Goal: Task Accomplishment & Management: Use online tool/utility

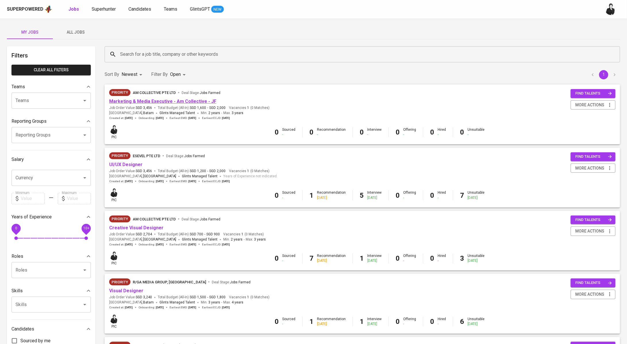
click at [184, 101] on link "Marketing & Media Executive - Am Collective - JF" at bounding box center [162, 101] width 107 height 5
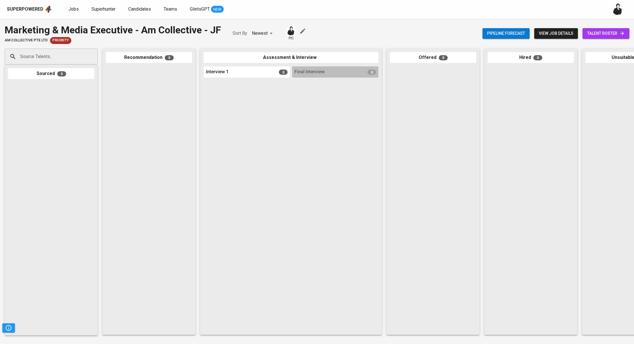
click at [602, 30] on span "talent roster" at bounding box center [606, 33] width 38 height 7
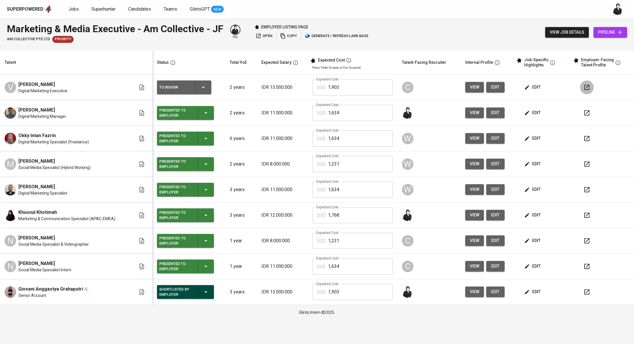
click at [587, 88] on icon "button" at bounding box center [586, 87] width 7 height 7
click at [204, 88] on icon "button" at bounding box center [203, 87] width 7 height 7
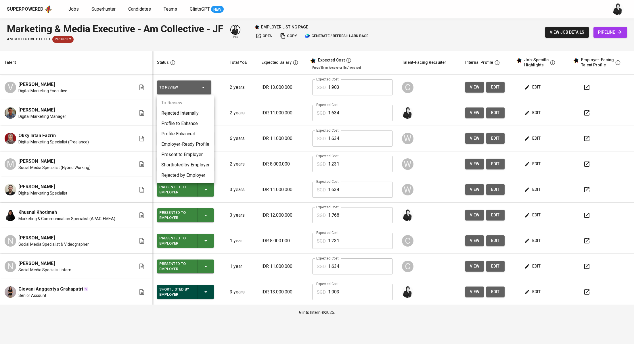
click at [195, 152] on li "Present to Employer" at bounding box center [185, 154] width 57 height 10
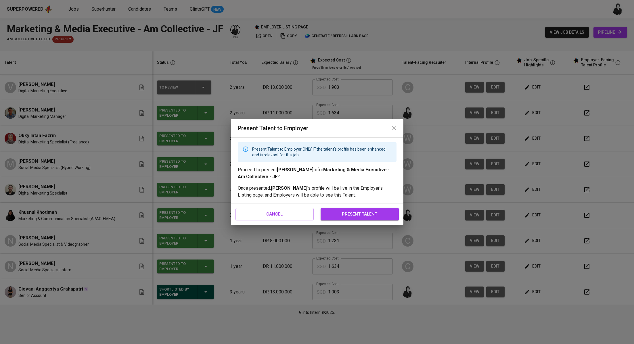
click at [342, 210] on span "present talent" at bounding box center [360, 213] width 66 height 7
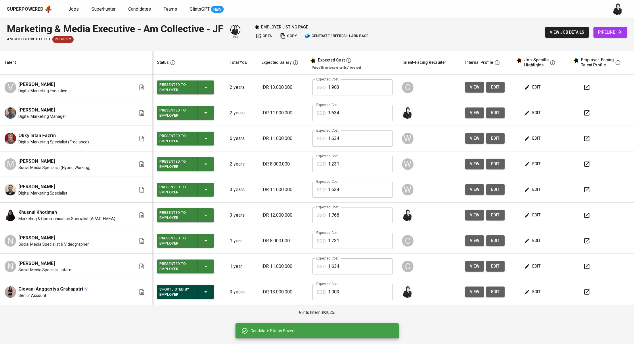
click at [75, 11] on link "Jobs" at bounding box center [73, 9] width 11 height 7
